Goal: Task Accomplishment & Management: Complete application form

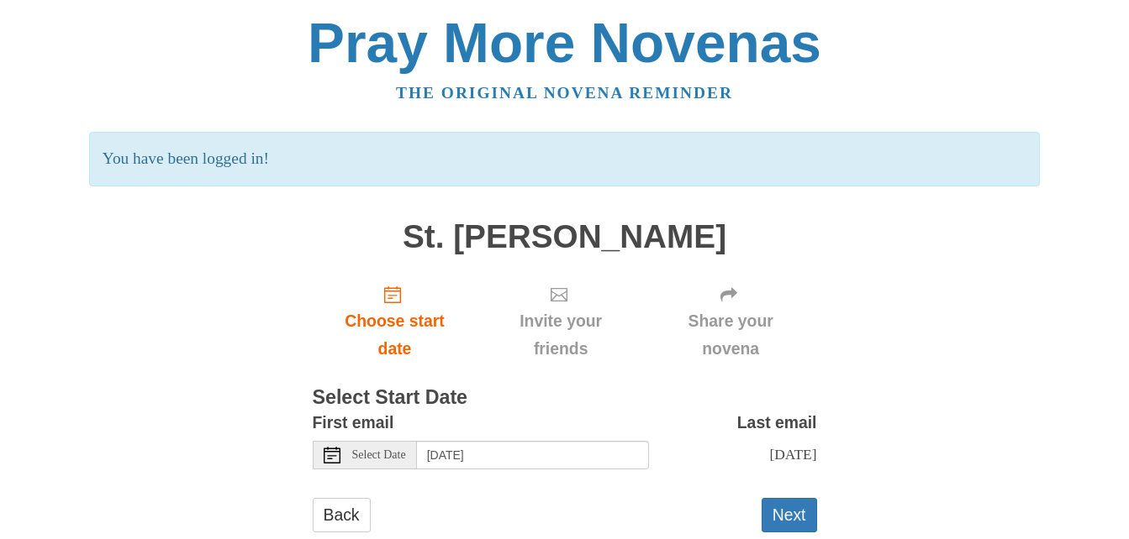
scroll to position [58, 0]
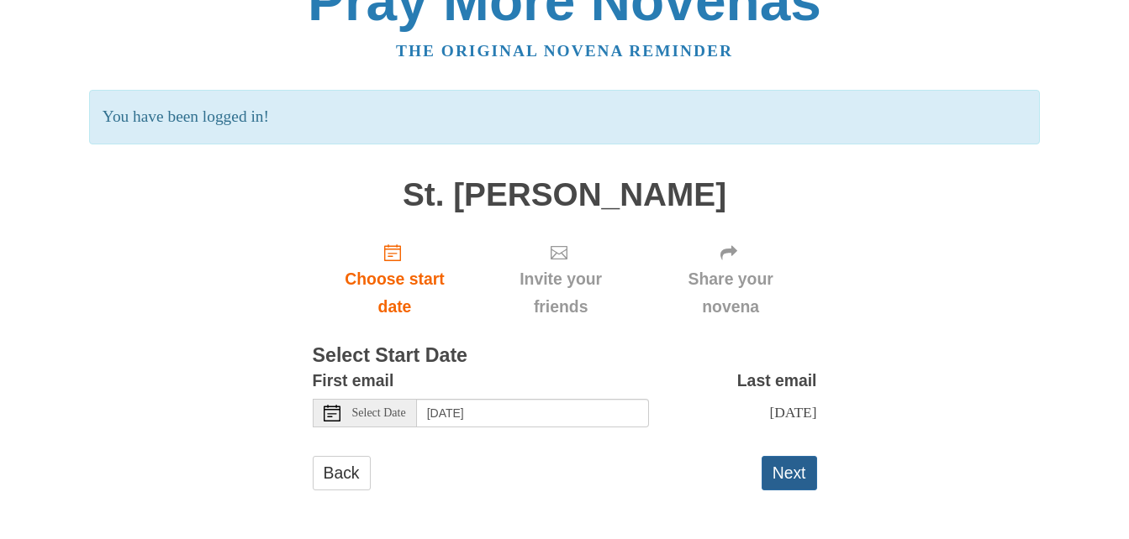
click at [796, 471] on button "Next" at bounding box center [788, 473] width 55 height 34
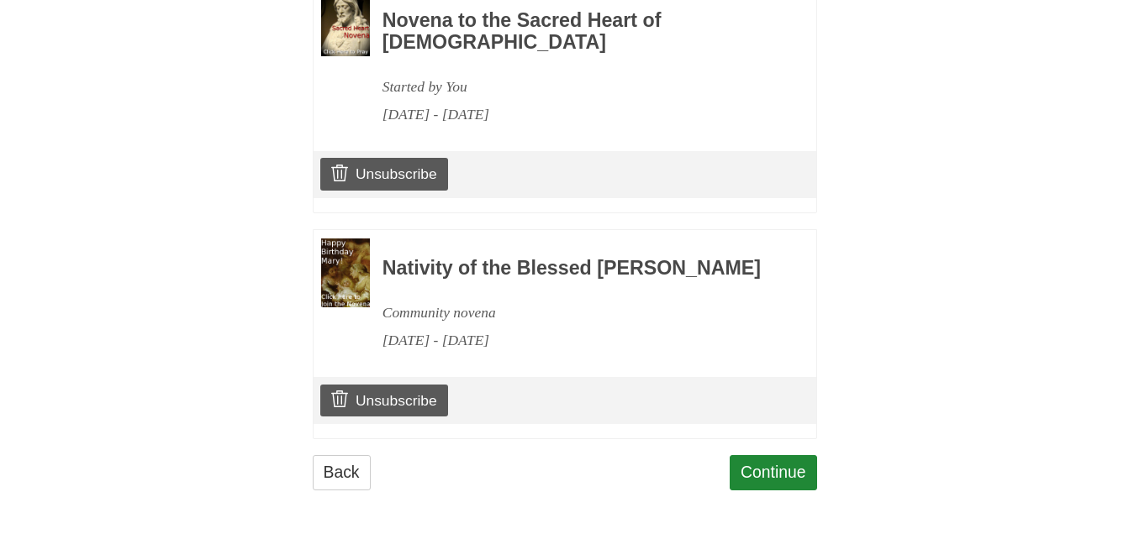
scroll to position [1775, 0]
click at [768, 468] on link "Continue" at bounding box center [772, 472] width 87 height 34
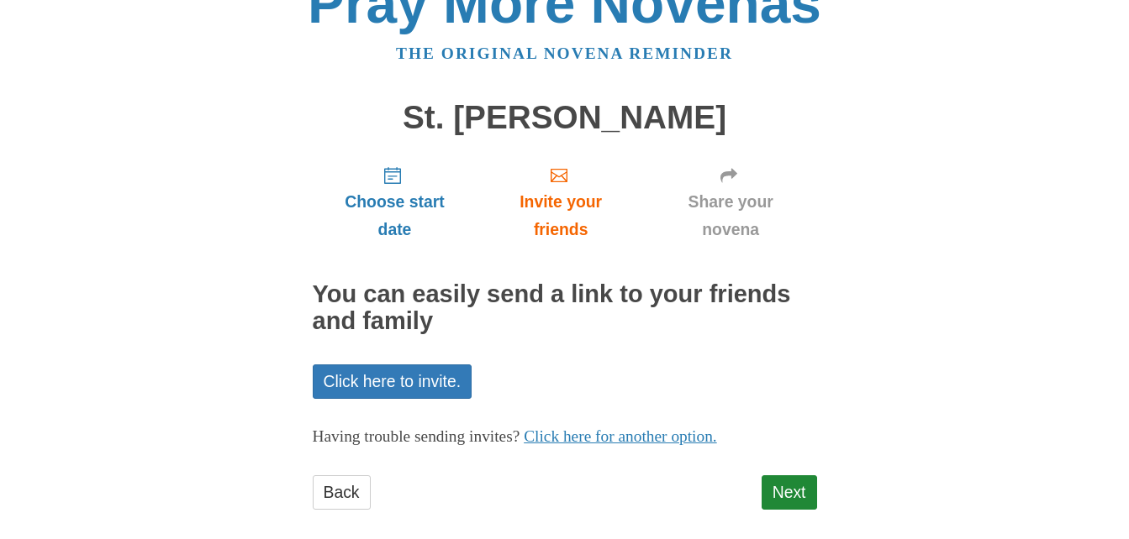
scroll to position [59, 0]
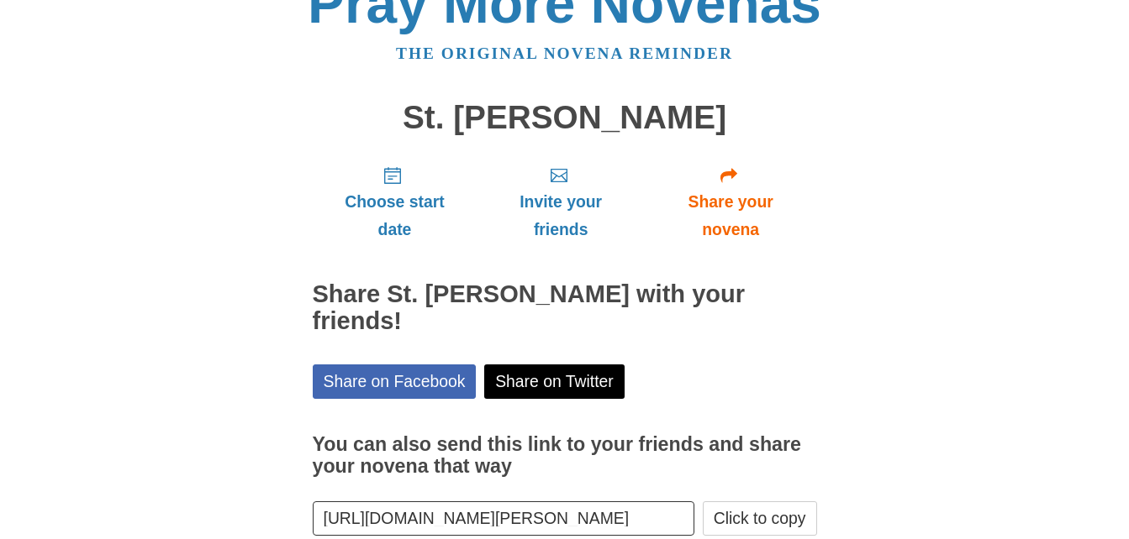
scroll to position [108, 0]
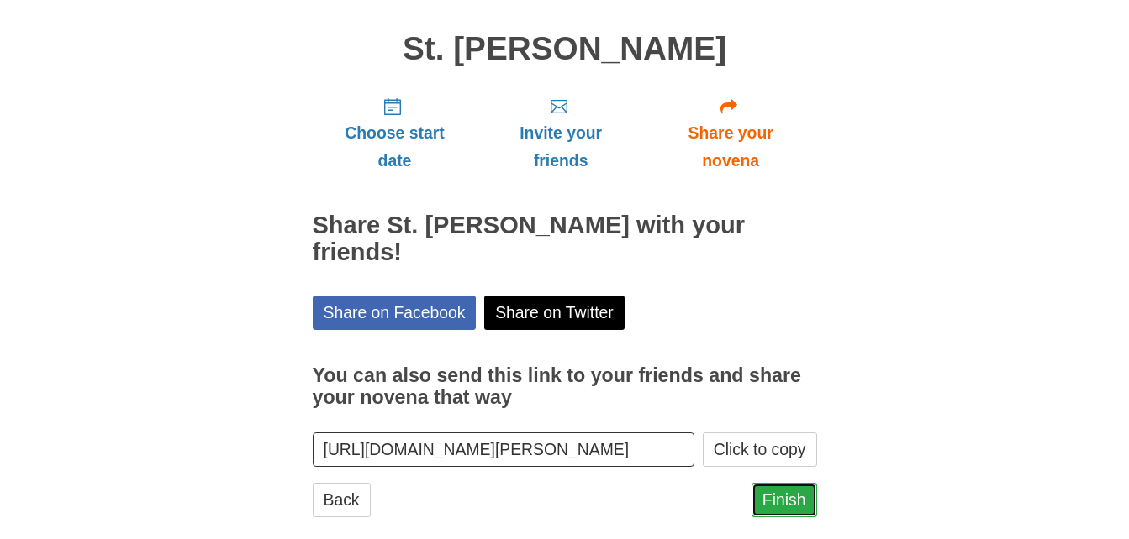
click at [771, 483] on link "Finish" at bounding box center [784, 500] width 66 height 34
